Goal: Task Accomplishment & Management: Complete application form

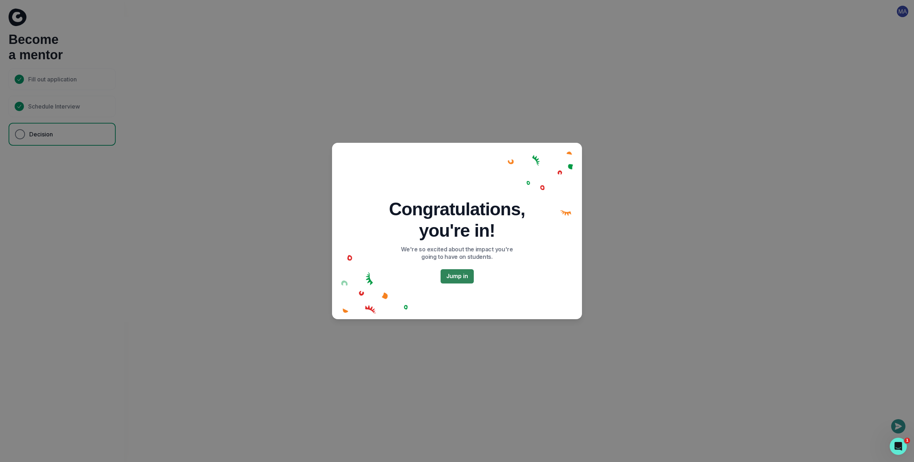
click at [467, 279] on button "Jump in" at bounding box center [457, 276] width 33 height 14
click at [467, 277] on button "Jump in" at bounding box center [457, 276] width 33 height 14
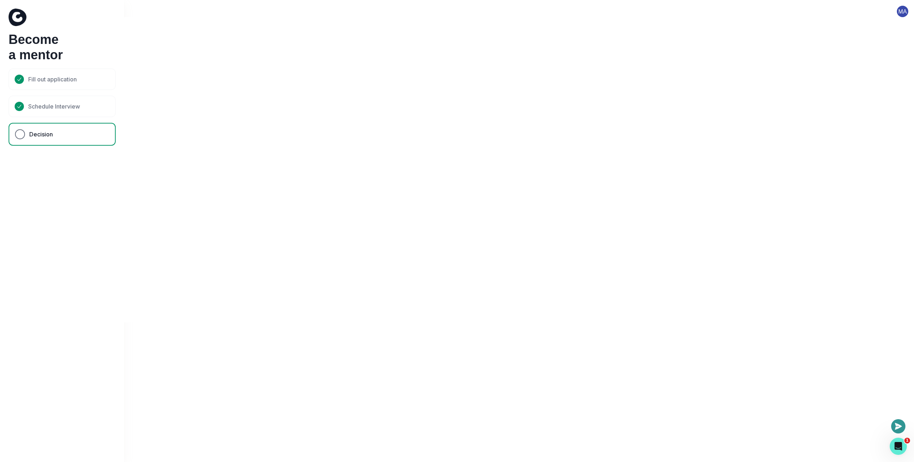
click at [467, 277] on button "Jump in" at bounding box center [457, 276] width 33 height 14
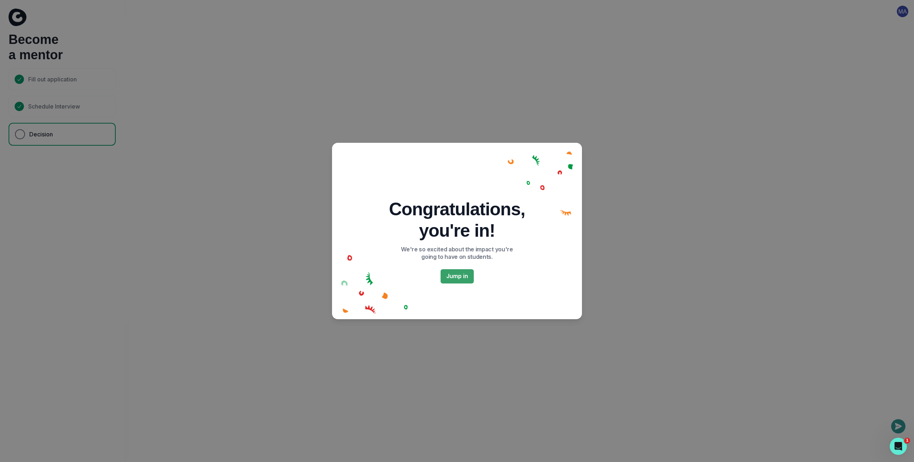
click at [467, 277] on button "Jump in" at bounding box center [457, 276] width 33 height 14
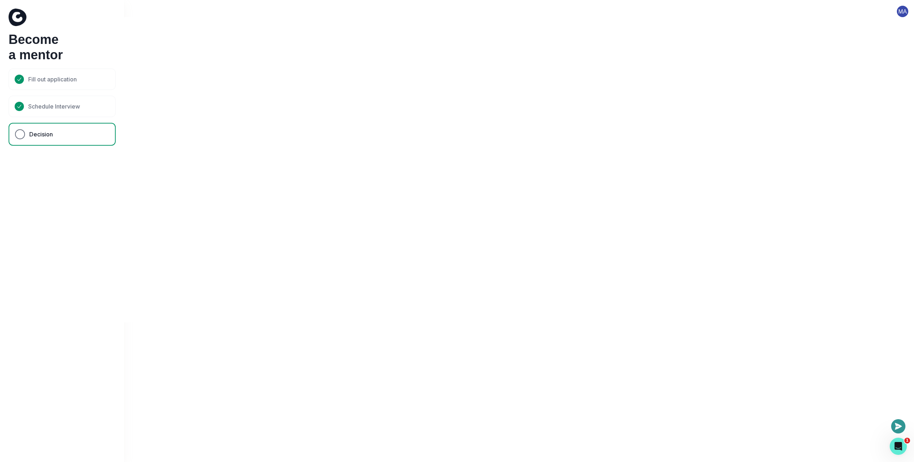
click at [467, 277] on button "Jump in" at bounding box center [457, 276] width 33 height 14
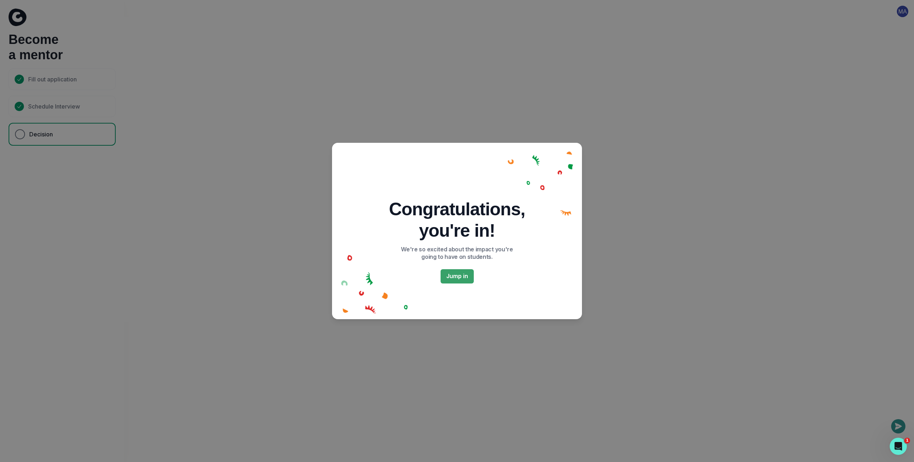
click at [467, 277] on button "Jump in" at bounding box center [457, 276] width 33 height 14
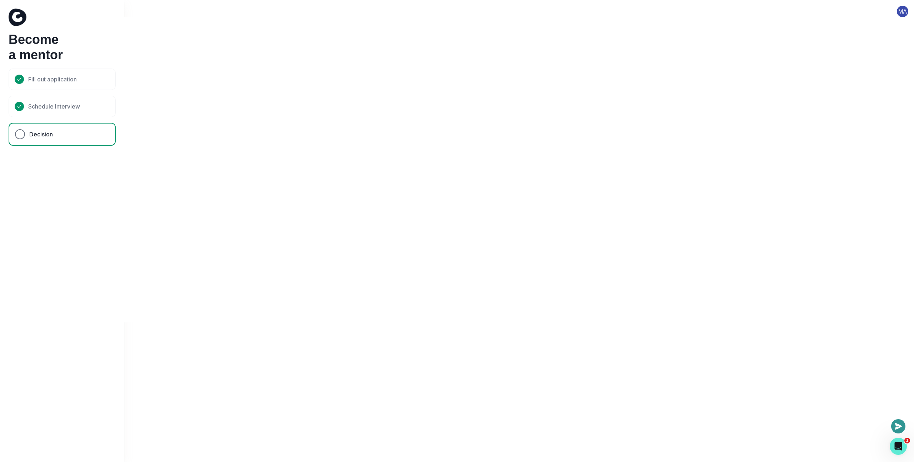
click at [467, 277] on button "Jump in" at bounding box center [457, 276] width 33 height 14
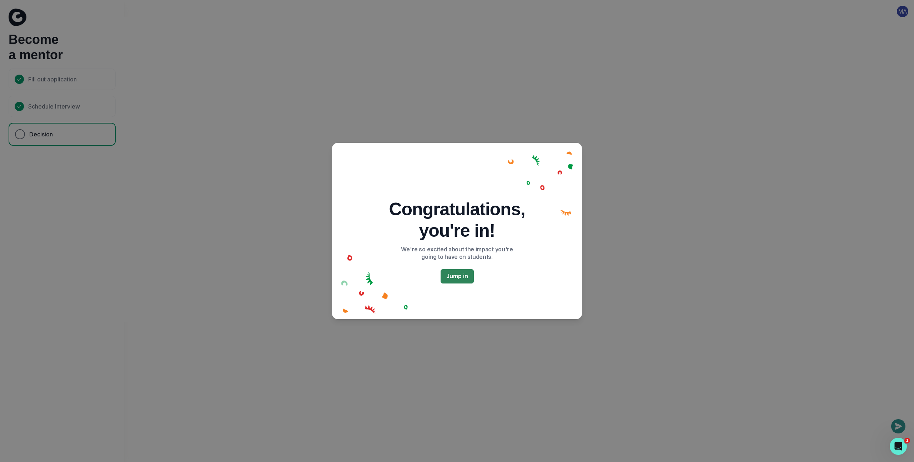
click at [459, 278] on button "Jump in" at bounding box center [457, 276] width 33 height 14
click at [461, 280] on button "Jump in" at bounding box center [457, 276] width 33 height 14
click at [463, 280] on button "Jump in" at bounding box center [457, 276] width 33 height 14
click at [466, 276] on button "Jump in" at bounding box center [457, 276] width 33 height 14
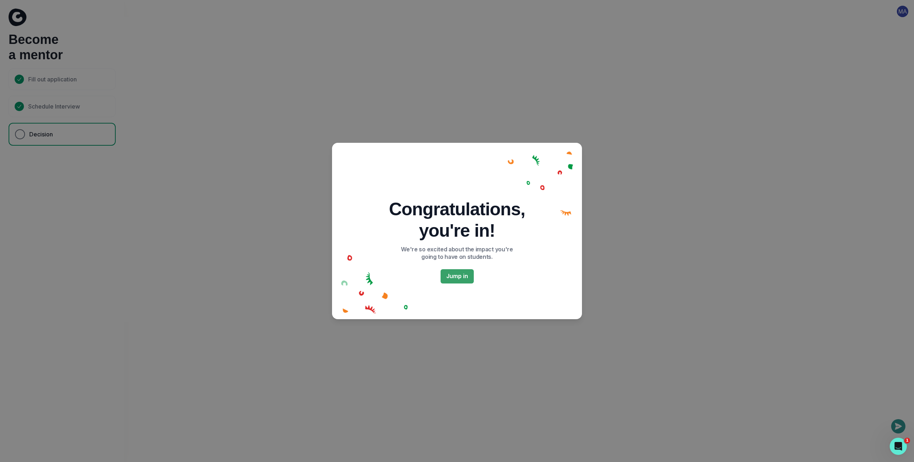
click at [466, 276] on button "Jump in" at bounding box center [457, 276] width 33 height 14
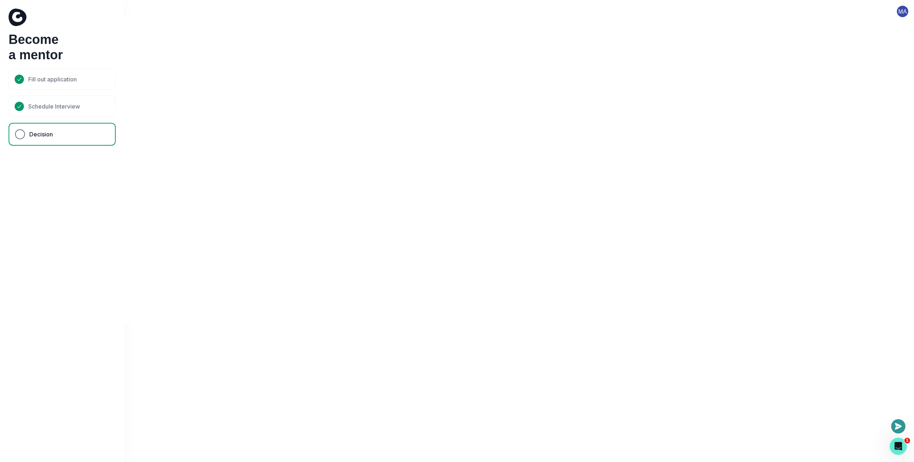
click at [466, 276] on button "Jump in" at bounding box center [457, 276] width 33 height 14
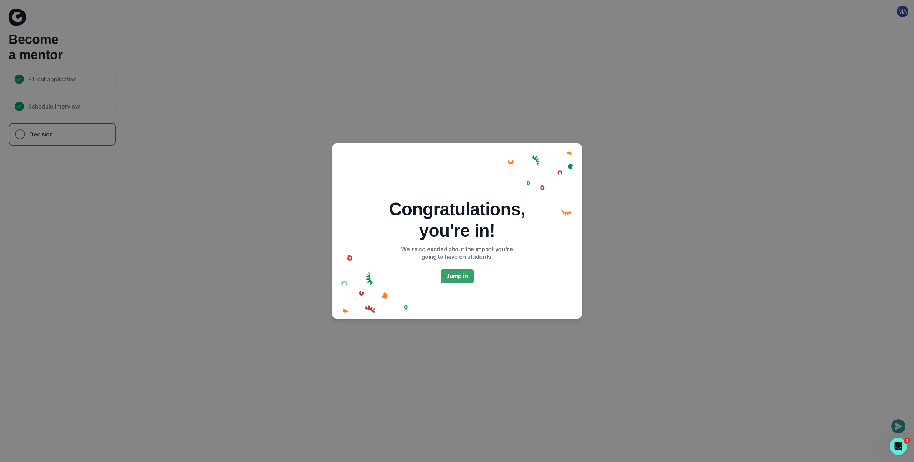
click at [466, 276] on button "Jump in" at bounding box center [457, 276] width 33 height 14
